Goal: Task Accomplishment & Management: Use online tool/utility

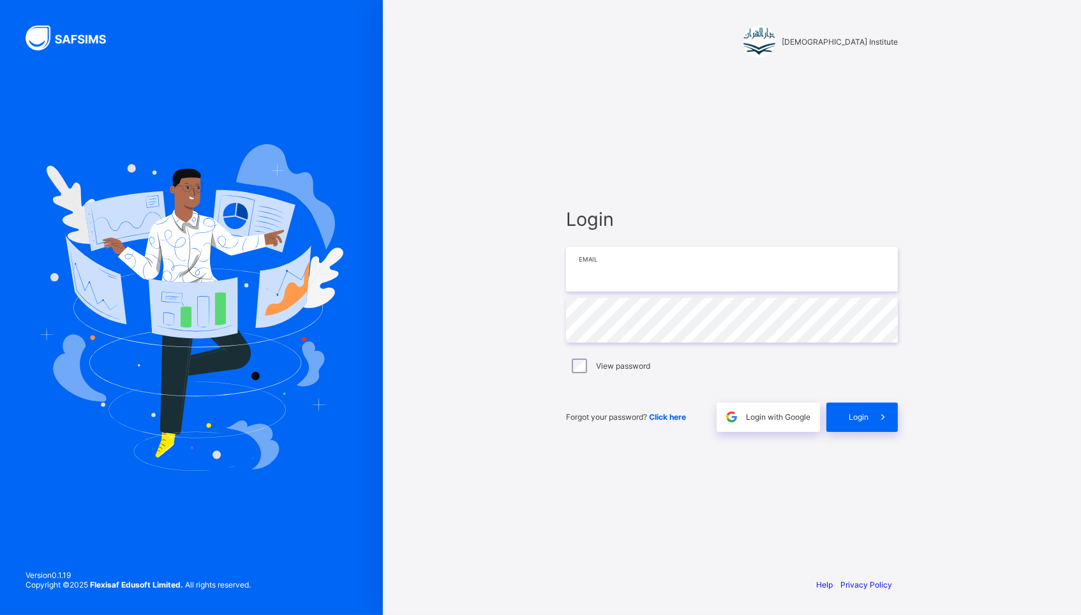
type input "**********"
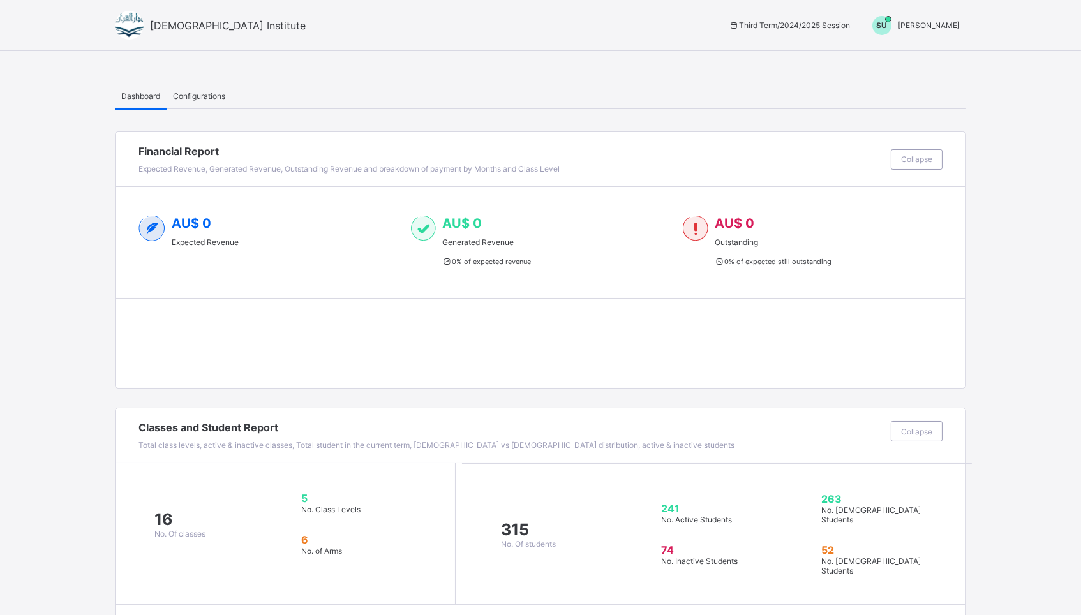
click at [917, 20] on span "[PERSON_NAME]" at bounding box center [928, 25] width 62 height 10
click at [892, 56] on span "Switch to Admin View" at bounding box center [911, 54] width 97 height 15
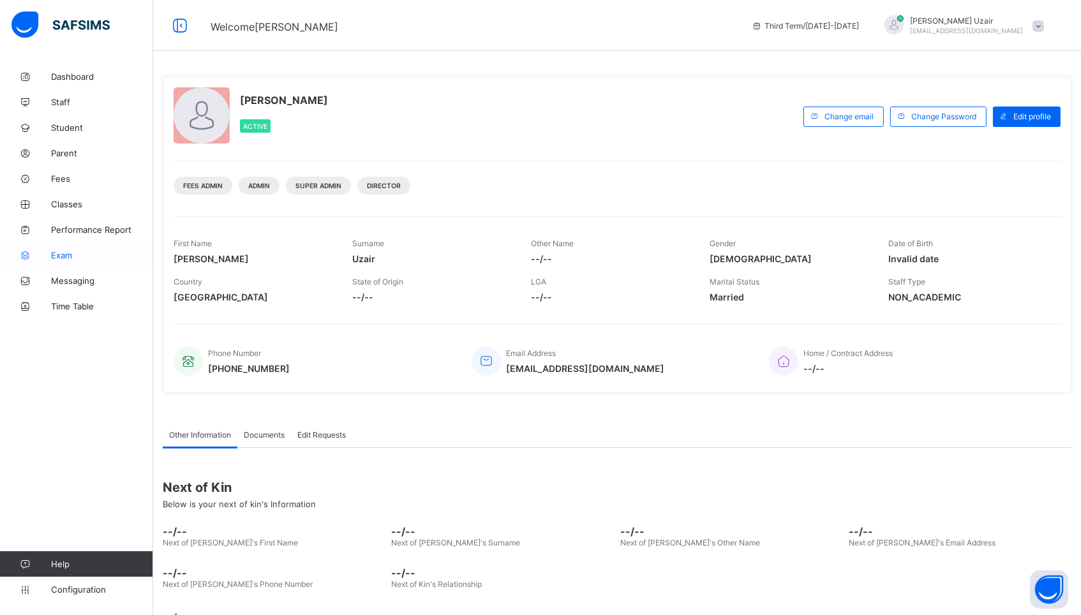
click at [67, 252] on span "Exam" at bounding box center [102, 255] width 102 height 10
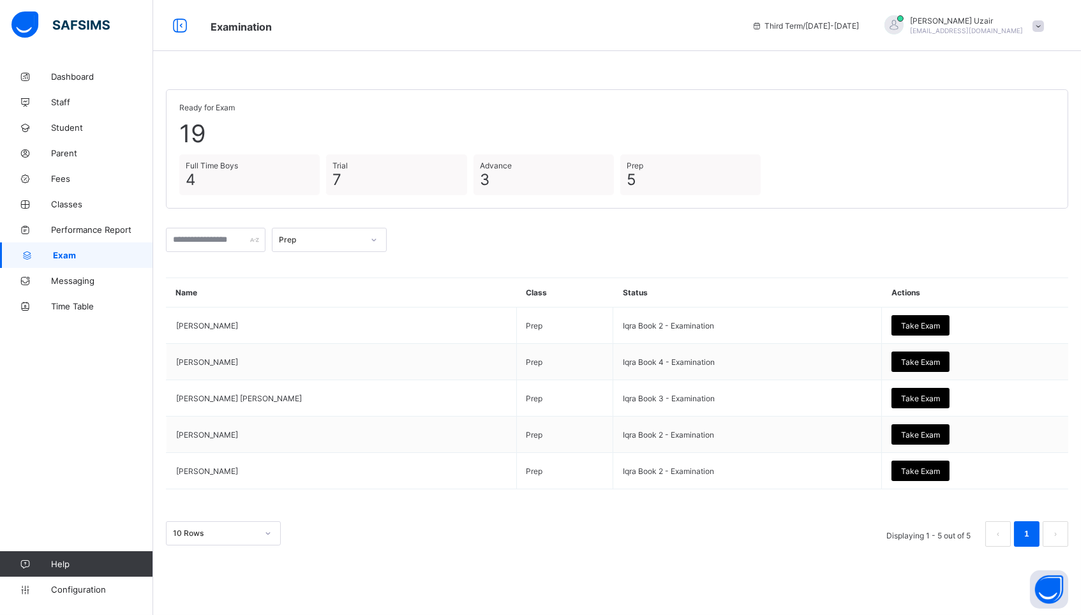
click at [363, 236] on div "Prep" at bounding box center [321, 240] width 84 height 10
click at [341, 317] on div "Full Time Boys" at bounding box center [329, 327] width 114 height 20
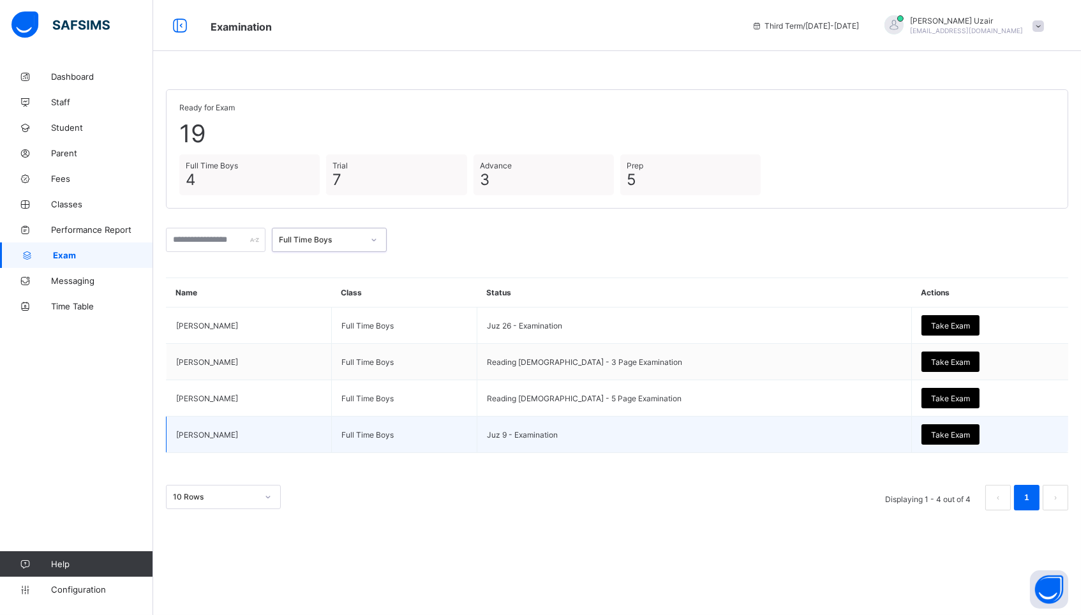
click at [931, 431] on span "Take Exam" at bounding box center [950, 435] width 39 height 10
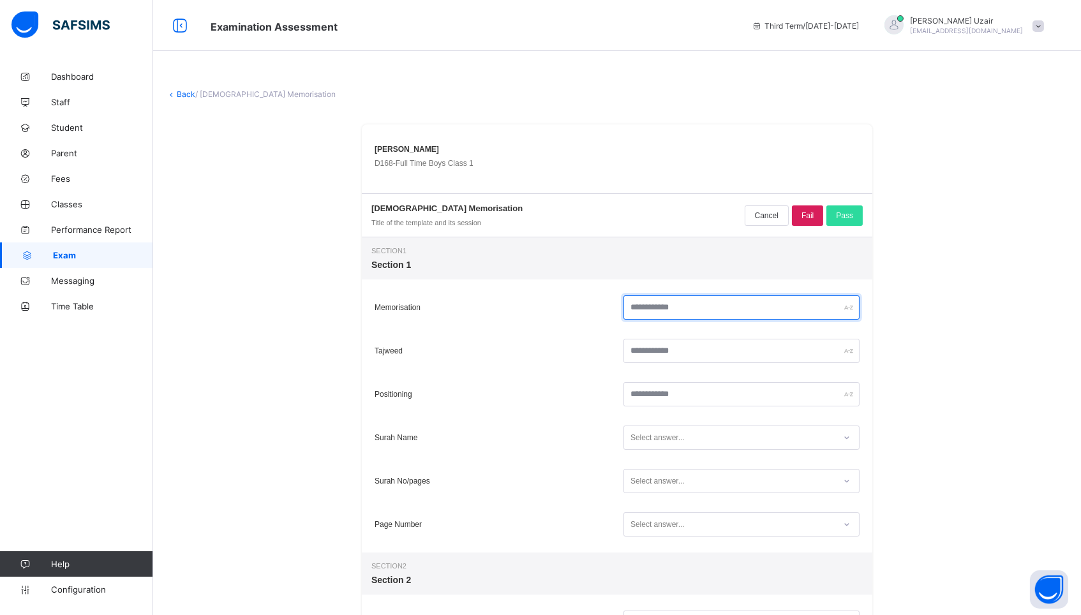
click at [727, 318] on input "text" at bounding box center [741, 307] width 236 height 24
type input "**"
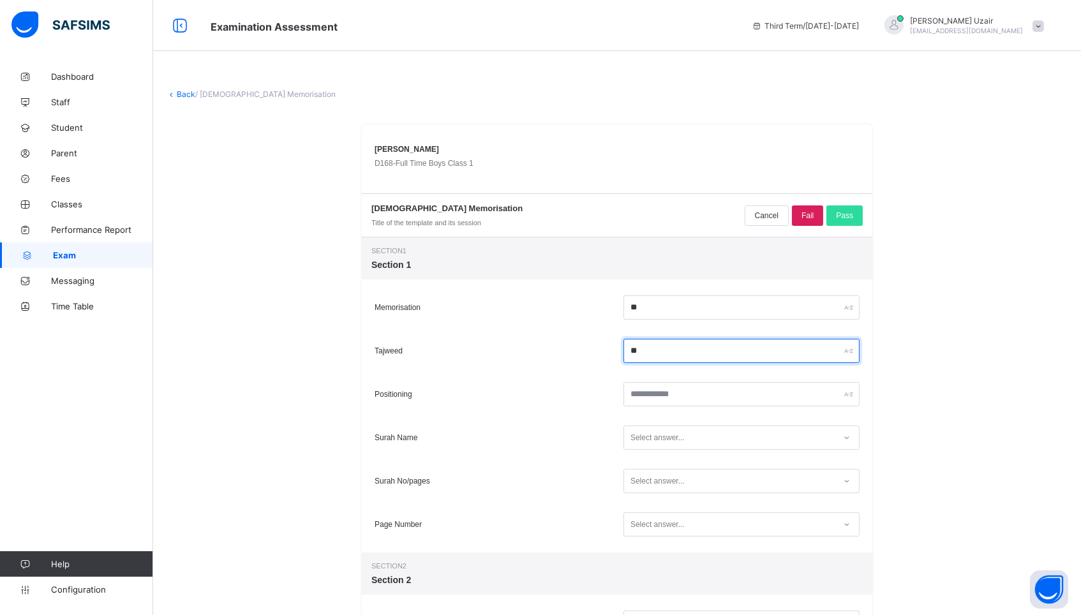
type input "**"
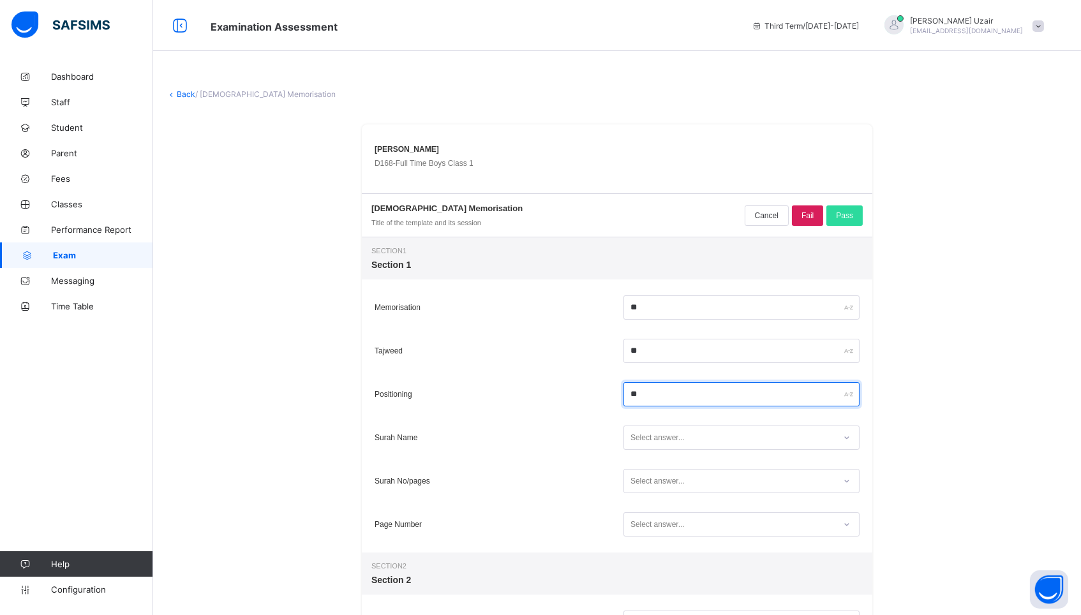
type input "**"
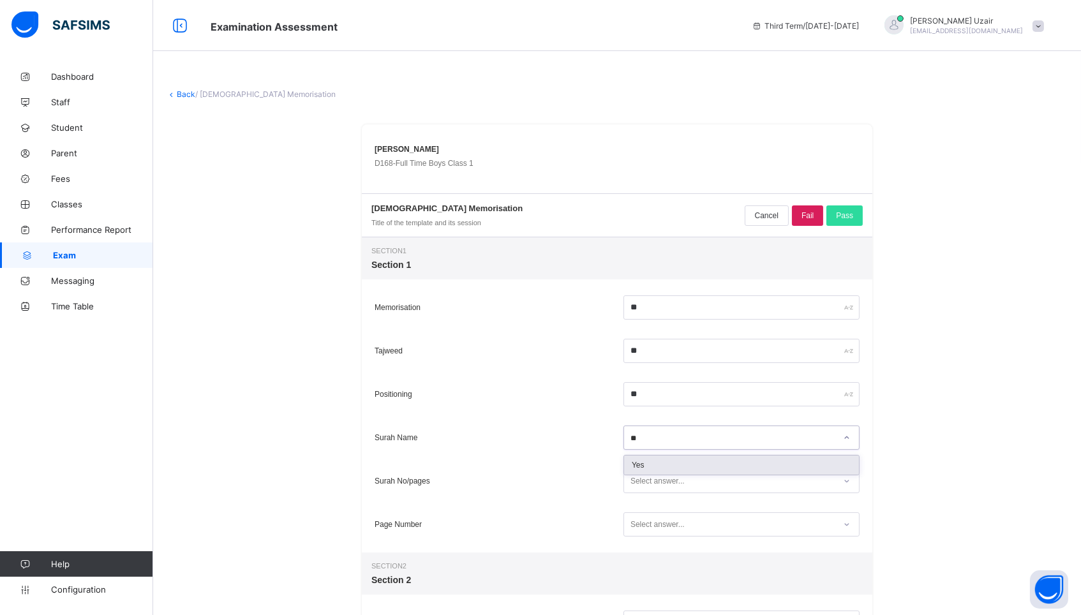
type input "***"
click at [656, 477] on div "Select answer..." at bounding box center [657, 481] width 54 height 24
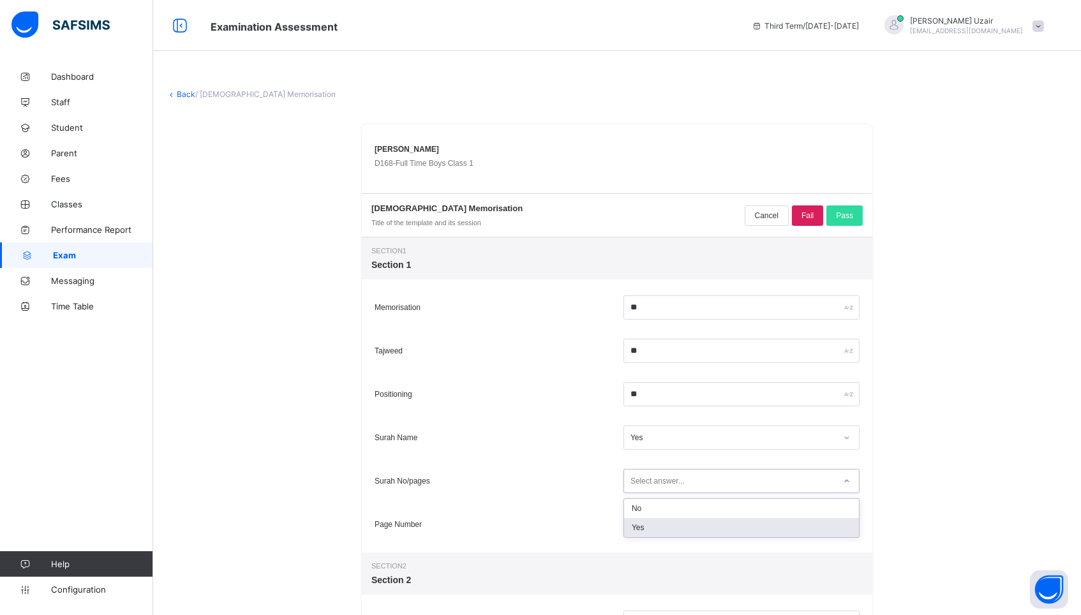
click at [646, 529] on div "Yes" at bounding box center [741, 527] width 235 height 19
click at [646, 529] on div "Select answer..." at bounding box center [657, 524] width 54 height 24
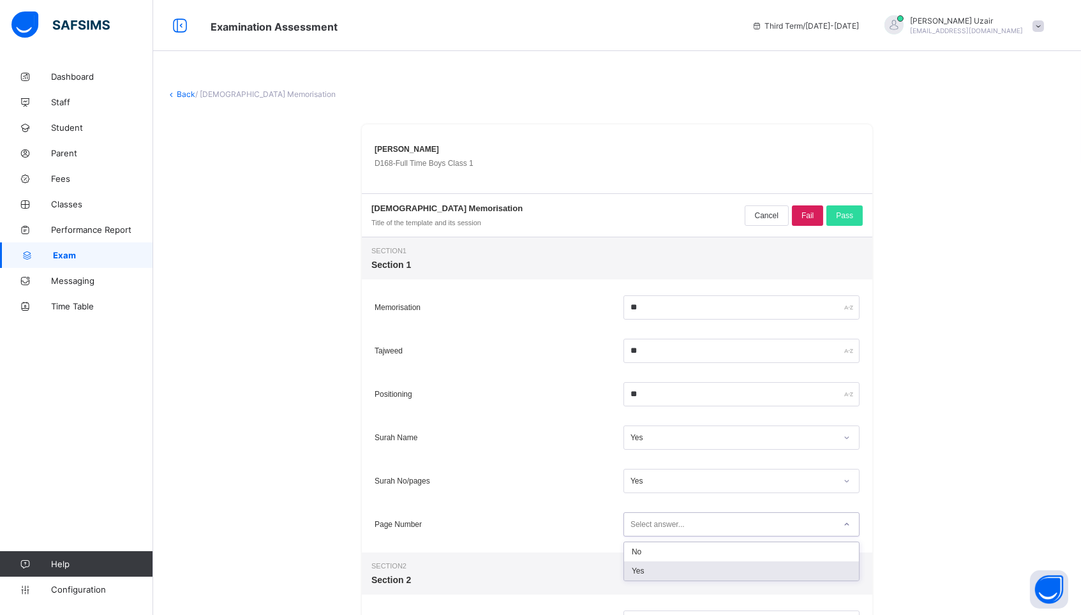
click at [639, 568] on div "Yes" at bounding box center [741, 570] width 235 height 19
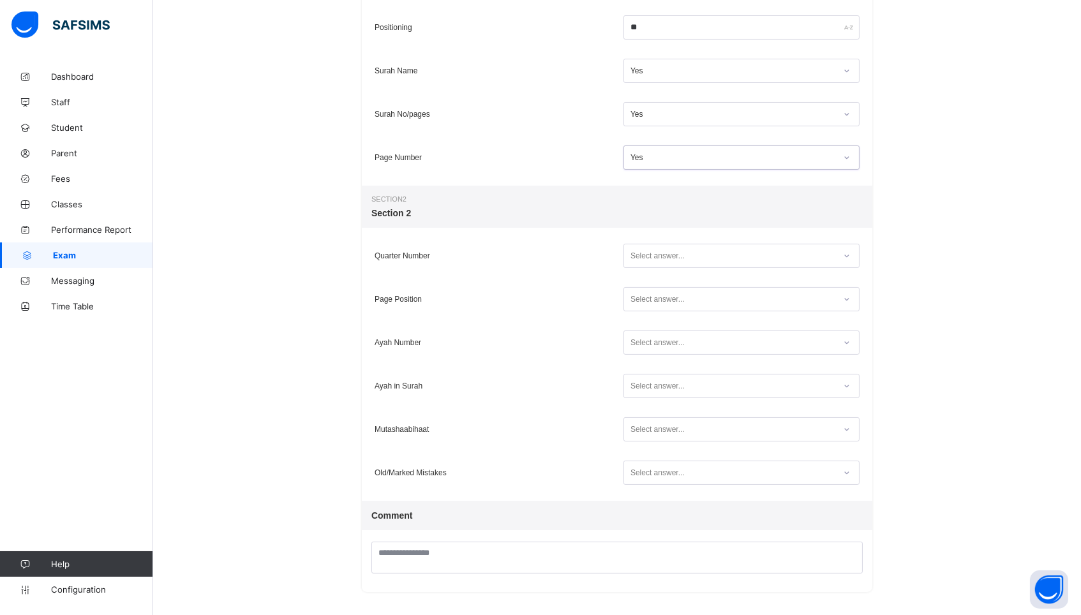
scroll to position [366, 0]
click at [641, 260] on div "Select answer..." at bounding box center [657, 256] width 54 height 24
click at [640, 304] on div "Yes" at bounding box center [741, 302] width 235 height 19
click at [640, 304] on div "Select answer..." at bounding box center [657, 300] width 54 height 24
click at [637, 343] on div "Yes" at bounding box center [741, 346] width 235 height 19
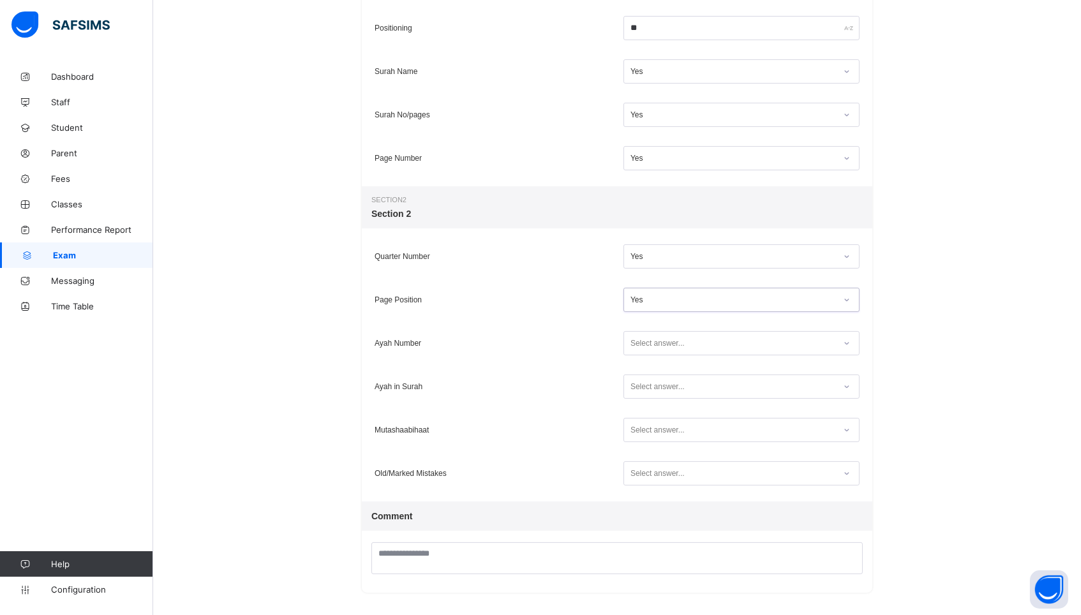
click at [637, 343] on div "Select answer..." at bounding box center [657, 343] width 54 height 24
click at [637, 387] on div "Yes" at bounding box center [741, 389] width 235 height 19
click at [637, 387] on div "Select answer..." at bounding box center [657, 386] width 54 height 24
click at [638, 433] on div "Yes" at bounding box center [741, 433] width 235 height 19
click at [638, 433] on div "Select answer..." at bounding box center [657, 430] width 54 height 24
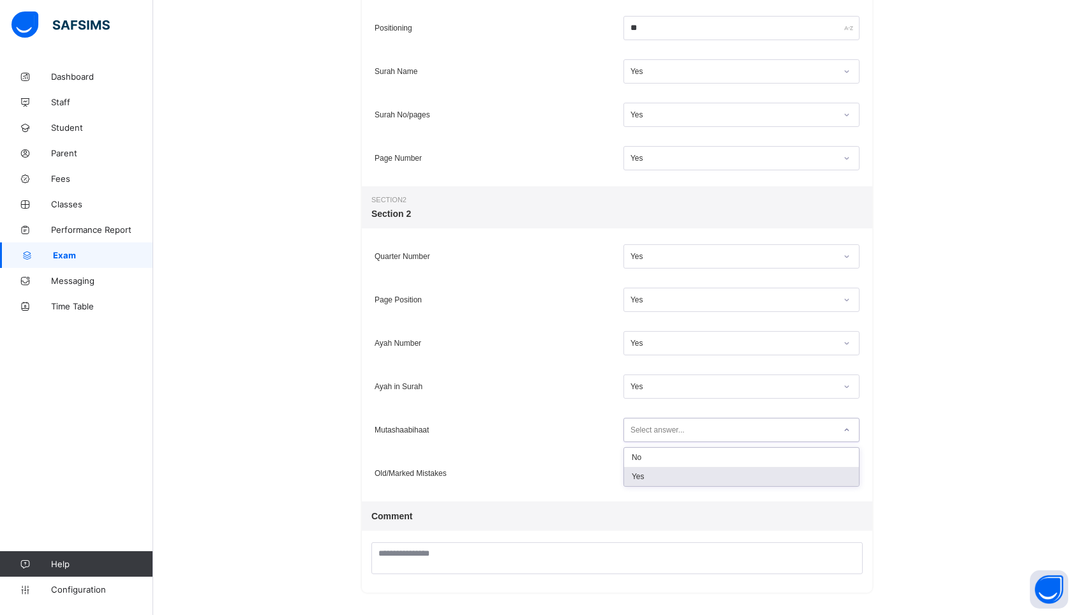
click at [641, 478] on div "Yes" at bounding box center [741, 476] width 235 height 19
click at [641, 478] on div "Select answer..." at bounding box center [657, 473] width 54 height 24
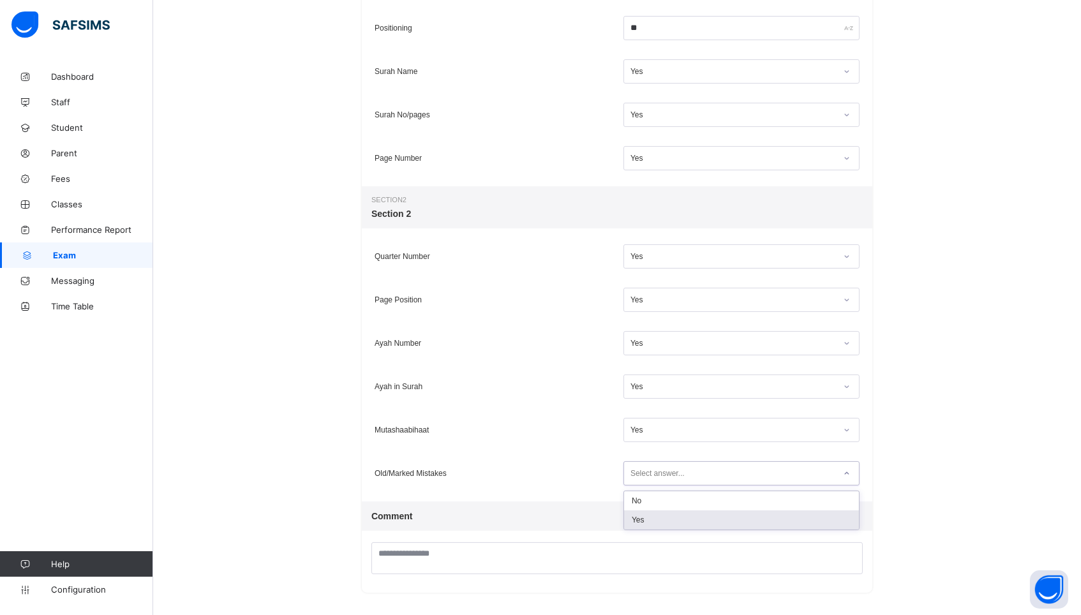
click at [644, 517] on div "Yes" at bounding box center [741, 519] width 235 height 19
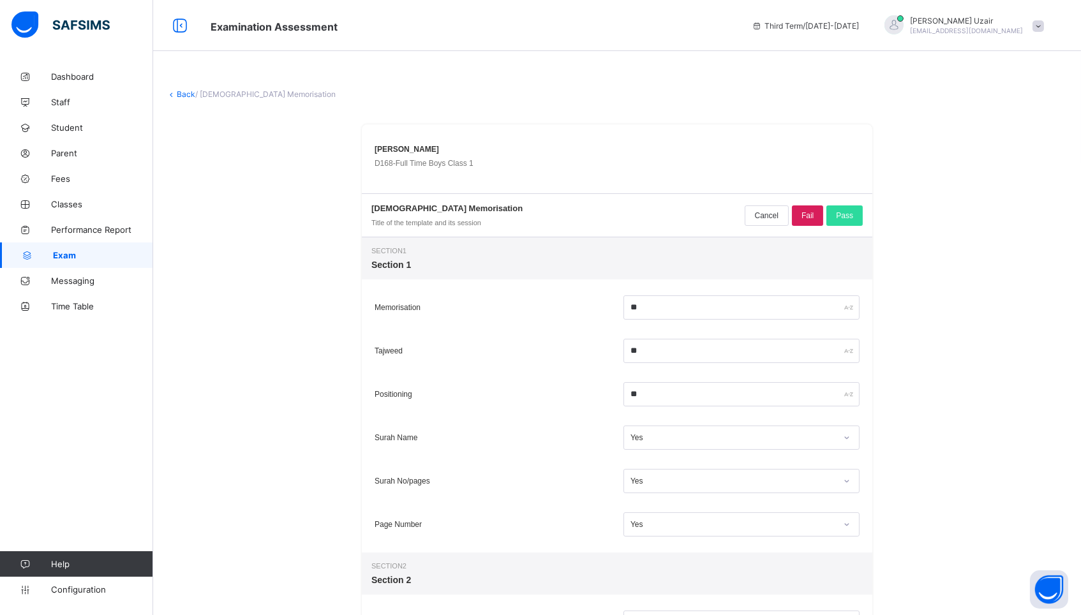
scroll to position [0, 0]
click at [852, 218] on span "Pass" at bounding box center [844, 215] width 17 height 9
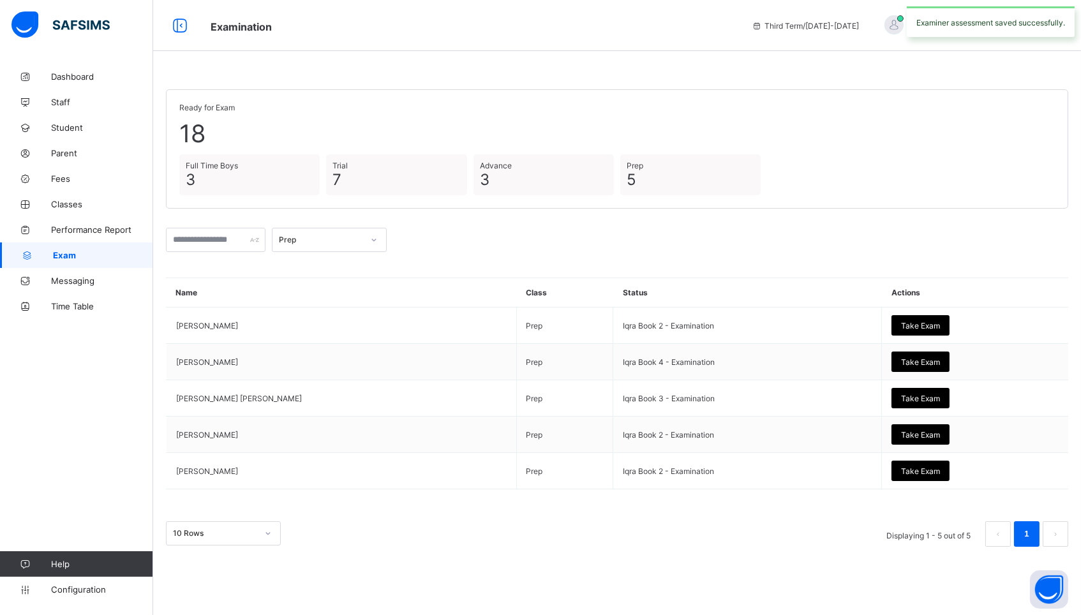
click at [338, 239] on div "Prep" at bounding box center [321, 240] width 84 height 10
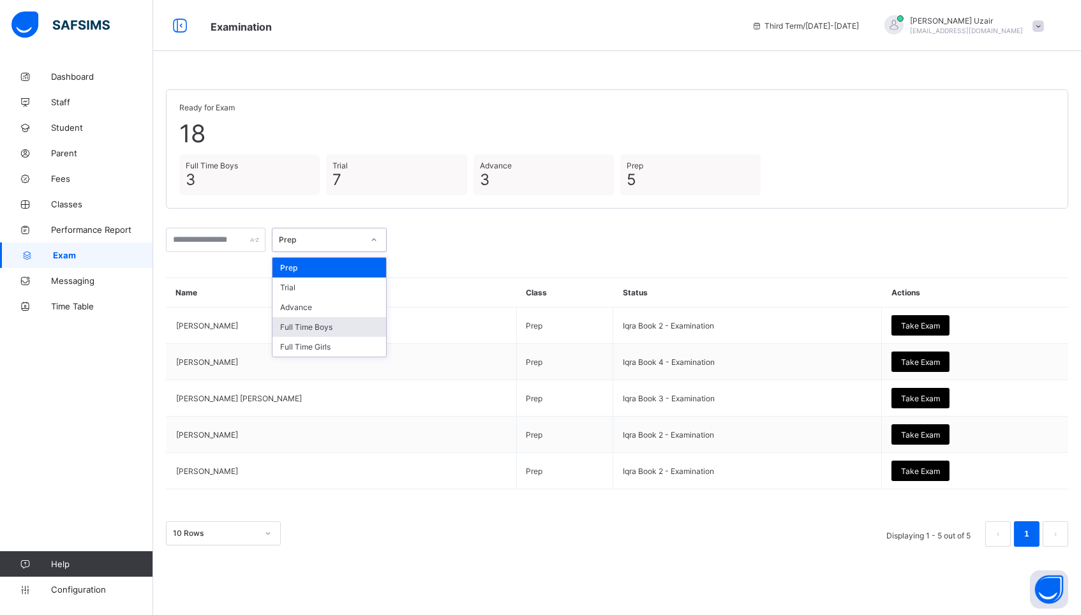
click at [325, 325] on div "Full Time Boys" at bounding box center [329, 327] width 114 height 20
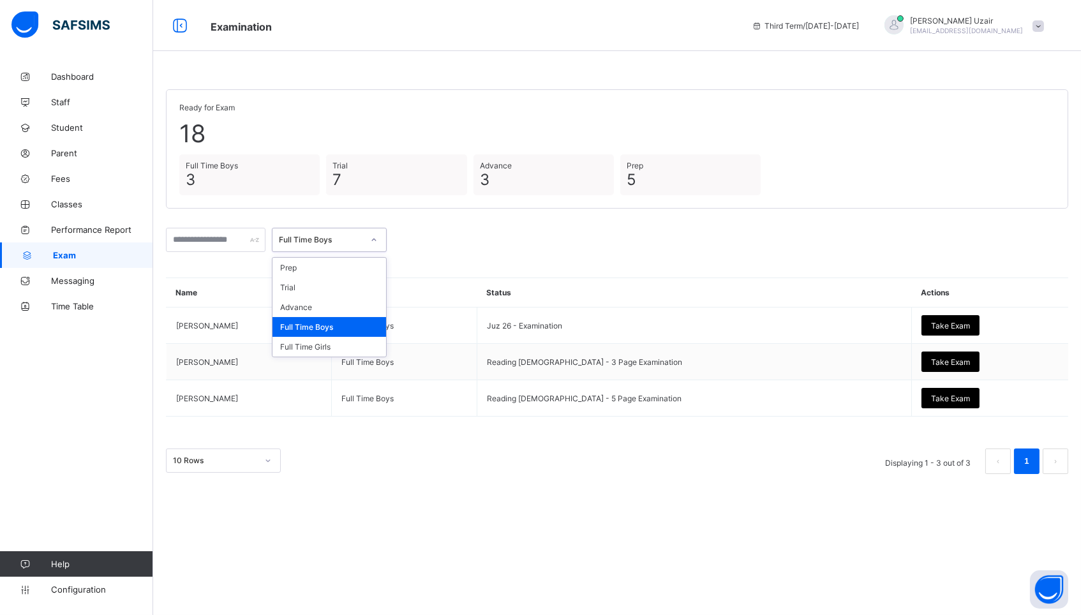
click at [373, 234] on div at bounding box center [374, 240] width 22 height 20
click at [348, 343] on div "Full Time Girls" at bounding box center [329, 347] width 114 height 20
